Goal: Navigation & Orientation: Find specific page/section

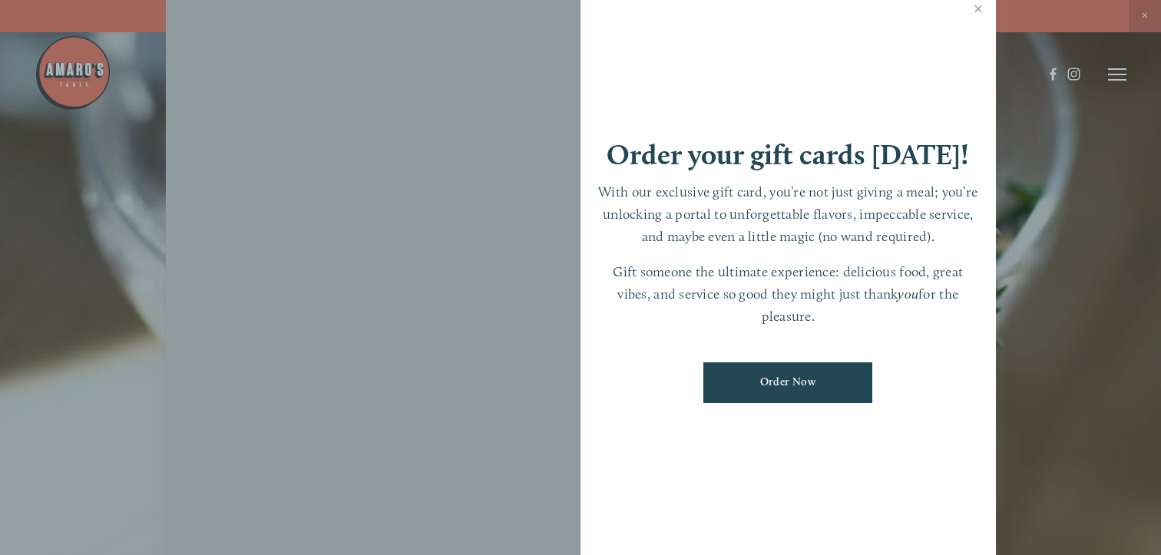
click at [328, 293] on div at bounding box center [373, 277] width 415 height 581
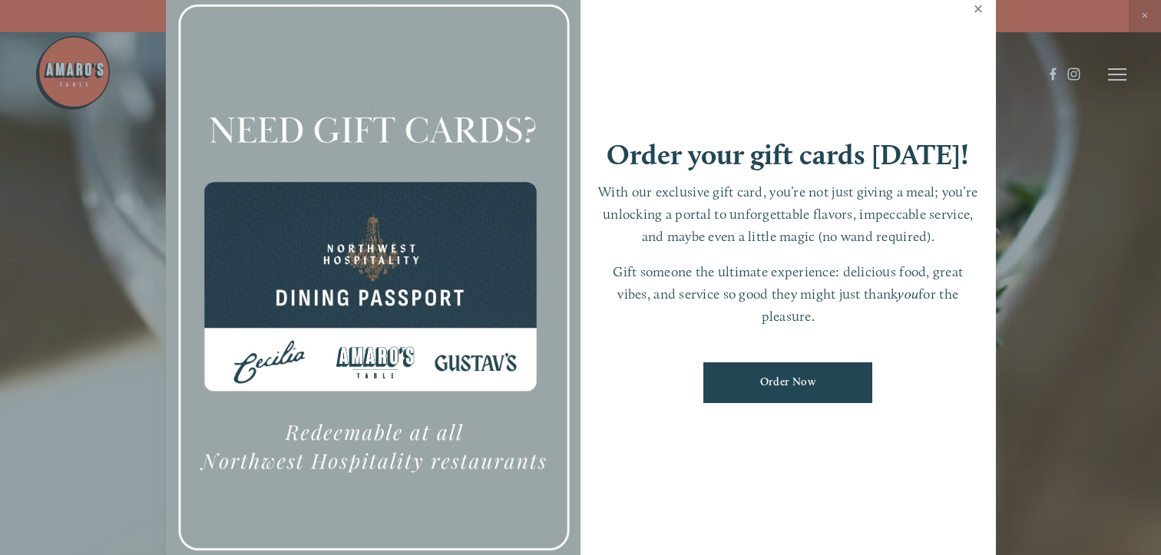
click at [977, 7] on link "Close" at bounding box center [979, 10] width 30 height 43
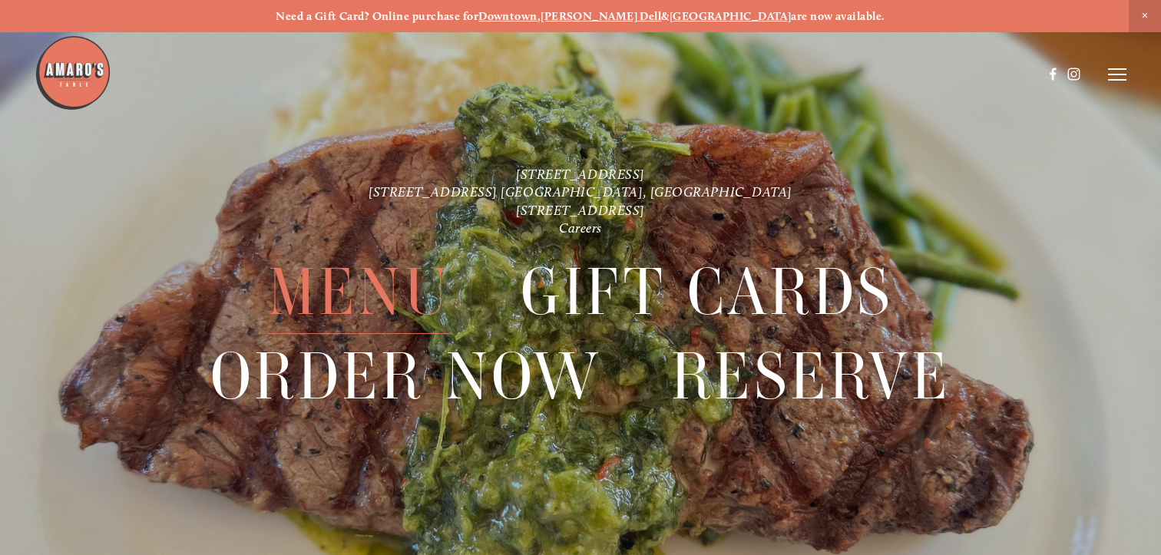
click at [359, 288] on span "Menu" at bounding box center [359, 292] width 183 height 84
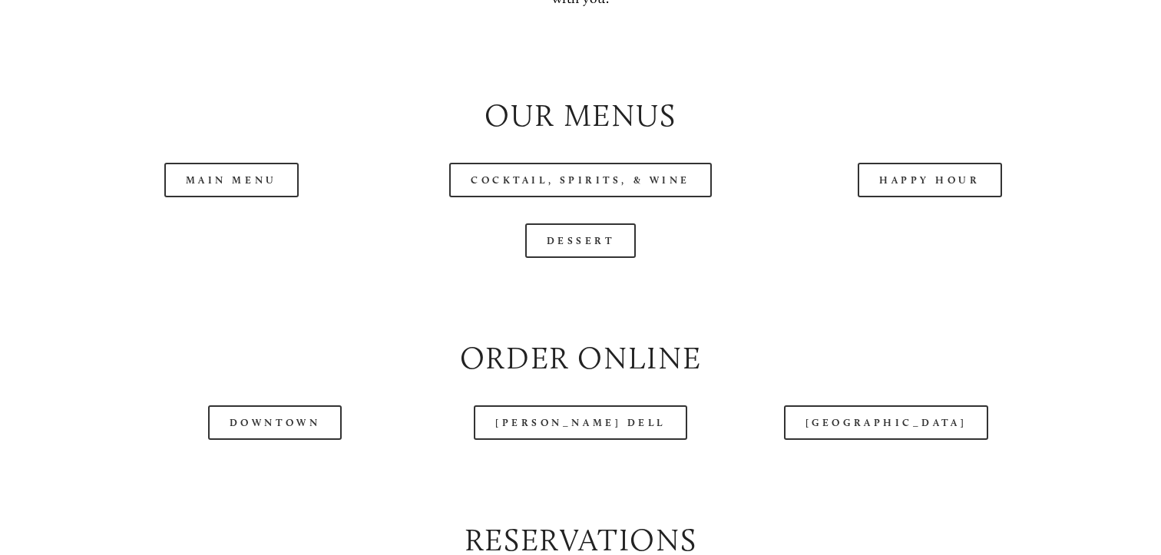
scroll to position [1568, 0]
click at [197, 185] on link "Main Menu" at bounding box center [231, 178] width 134 height 35
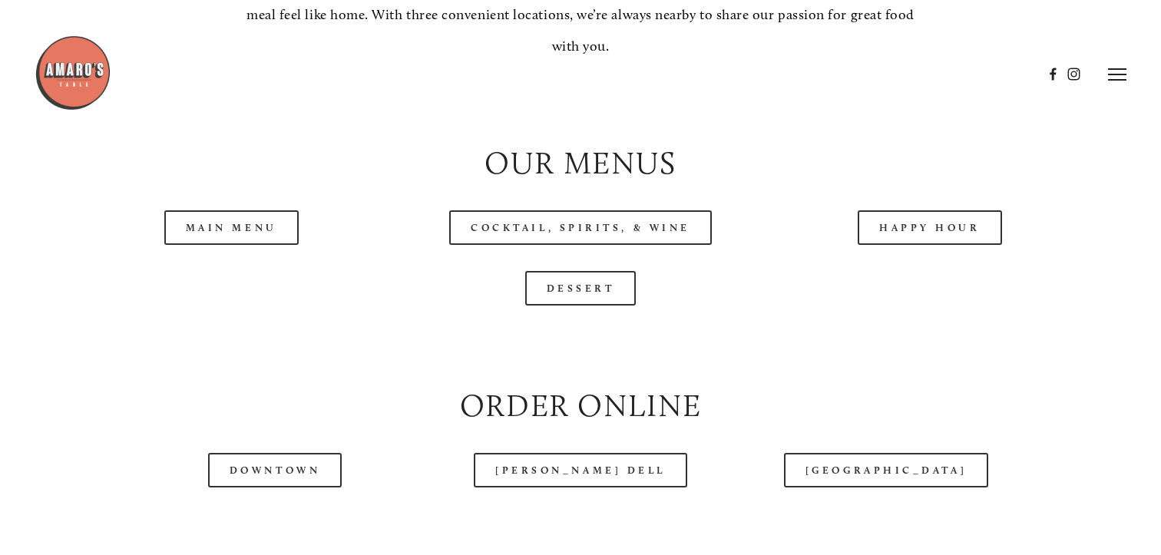
scroll to position [1512, 0]
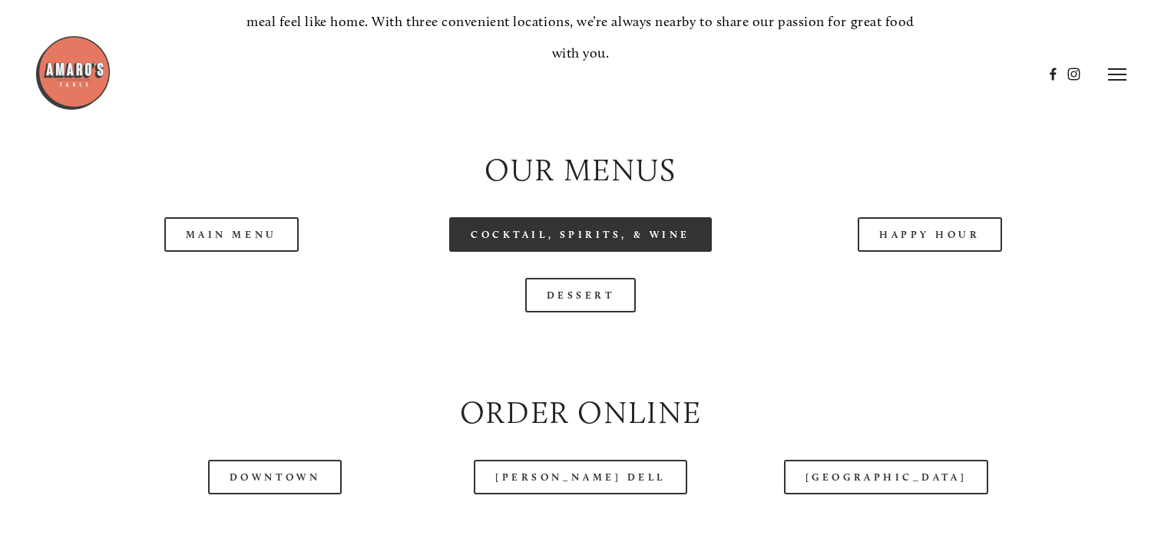
click at [613, 240] on link "Cocktail, Spirits, & Wine" at bounding box center [580, 234] width 263 height 35
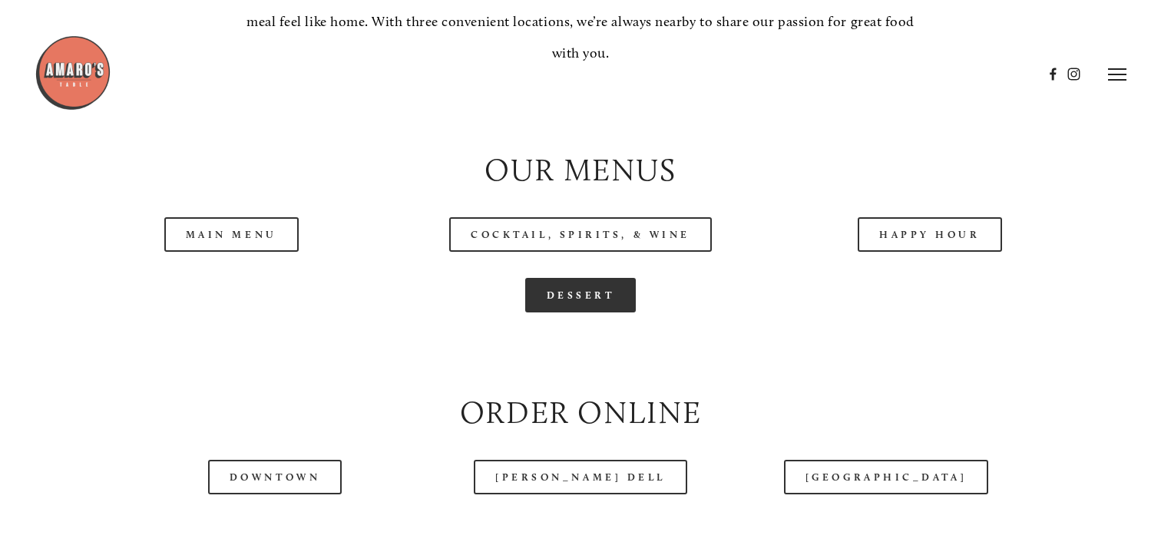
click at [603, 299] on link "Dessert" at bounding box center [580, 295] width 111 height 35
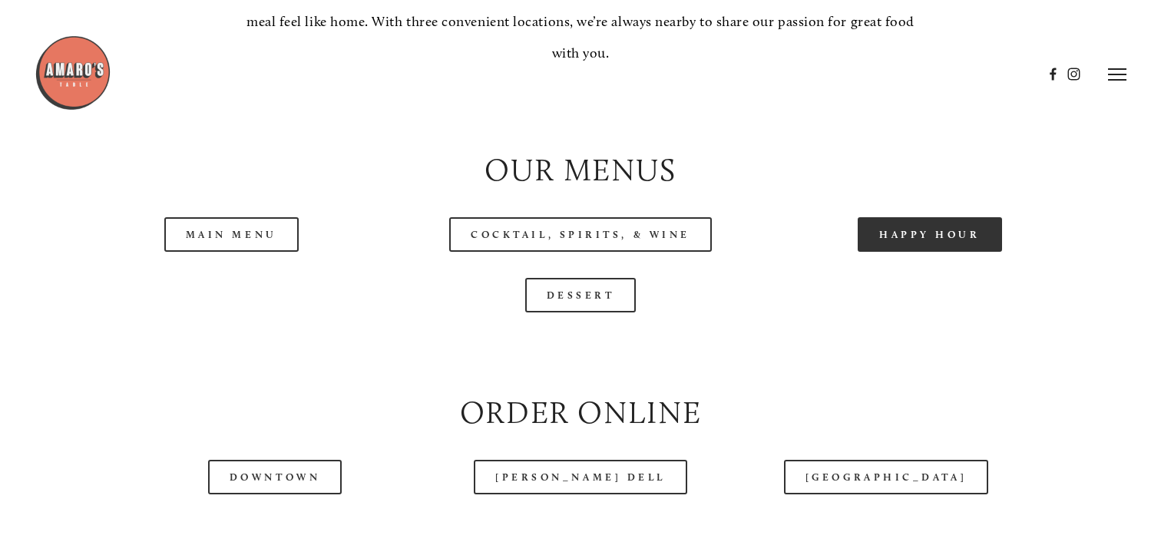
click at [944, 226] on link "Happy Hour" at bounding box center [930, 234] width 144 height 35
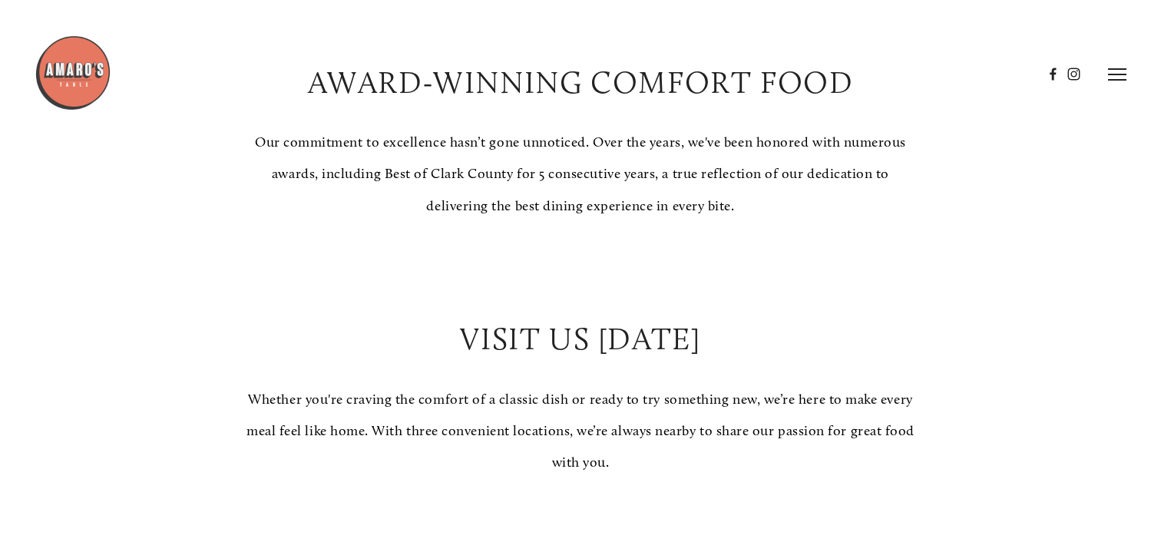
scroll to position [0, 0]
